Goal: Transaction & Acquisition: Purchase product/service

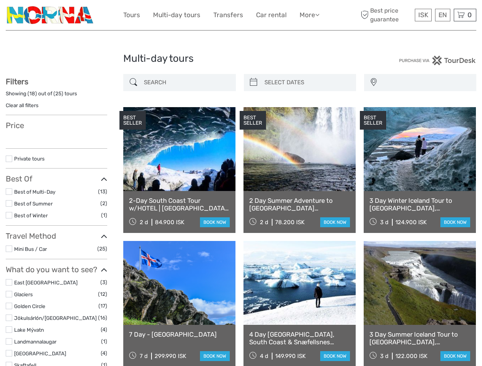
select select
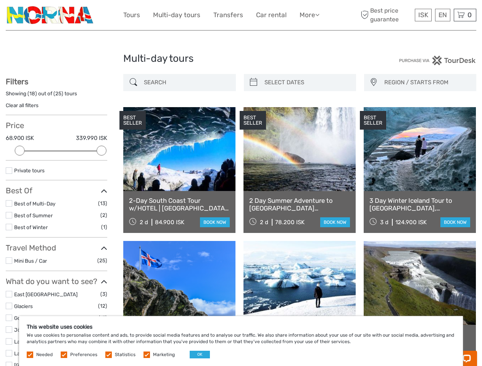
click at [309, 15] on link "More" at bounding box center [310, 15] width 20 height 11
click at [318, 15] on icon at bounding box center [317, 14] width 4 height 6
click at [423, 15] on span "ISK" at bounding box center [423, 15] width 10 height 8
click at [442, 15] on div "EN English Español Deutsch" at bounding box center [442, 15] width 15 height 13
click at [465, 15] on div "0 Items Total 0 ISK Checkout The shopping cart is empty." at bounding box center [465, 15] width 23 height 13
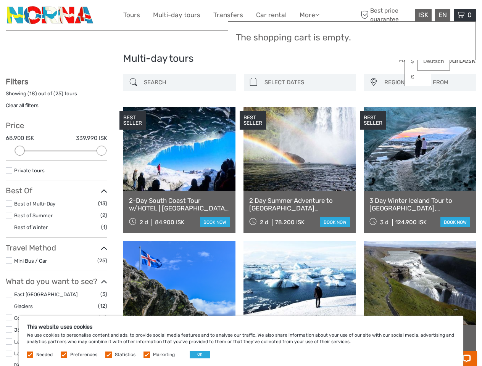
click at [20, 151] on div at bounding box center [20, 151] width 10 height 10
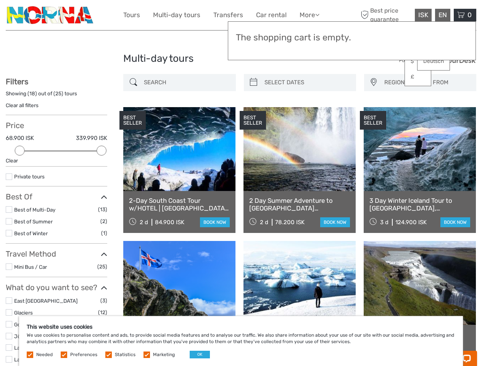
scroll to position [30, 0]
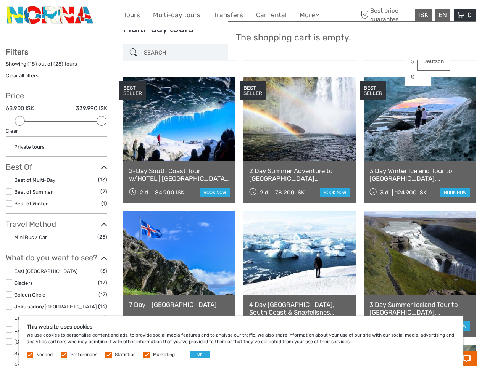
click at [102, 151] on div "Private tours" at bounding box center [57, 150] width 102 height 14
click at [253, 82] on div "BEST SELLER" at bounding box center [253, 90] width 26 height 19
click at [307, 82] on link at bounding box center [300, 119] width 112 height 84
click at [373, 82] on div "BEST SELLER" at bounding box center [373, 90] width 26 height 19
